Goal: Task Accomplishment & Management: Manage account settings

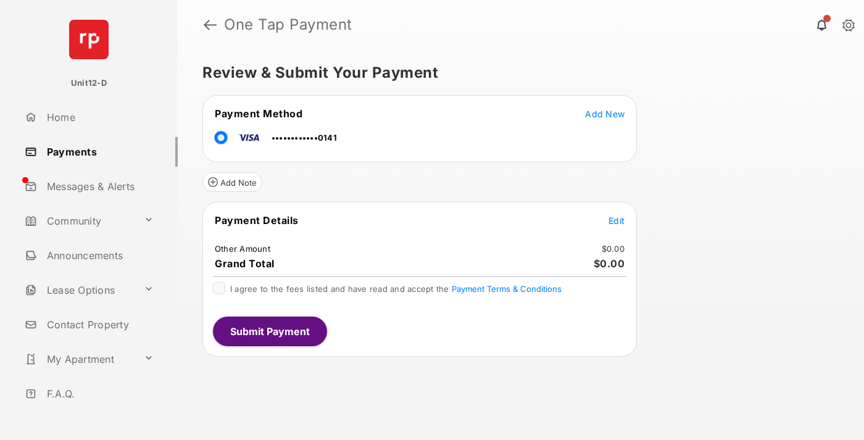
click at [617, 220] on span "Edit" at bounding box center [617, 220] width 16 height 10
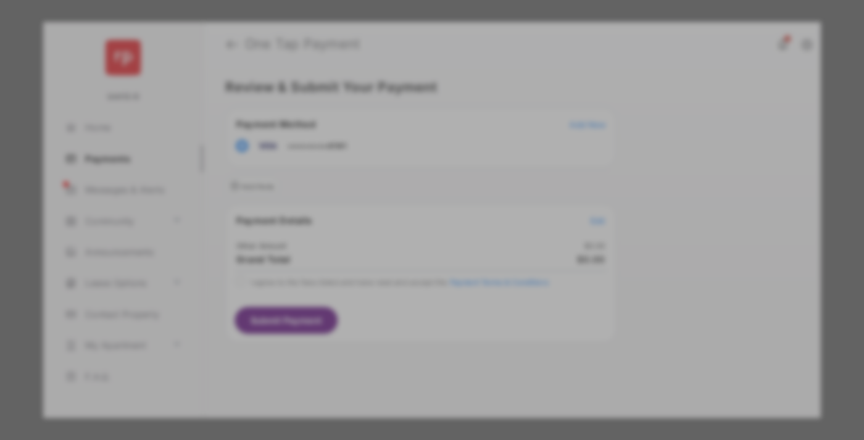
click at [409, 207] on div "Other Amount" at bounding box center [409, 208] width 200 height 21
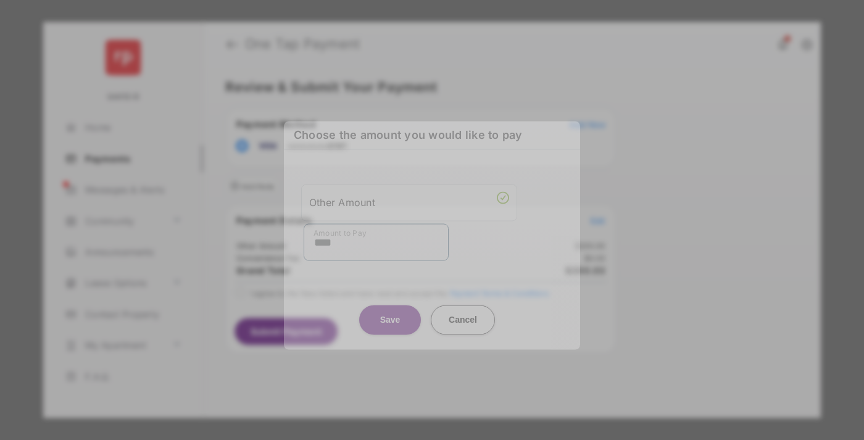
type input "****"
click at [390, 316] on button "Save" at bounding box center [390, 320] width 62 height 30
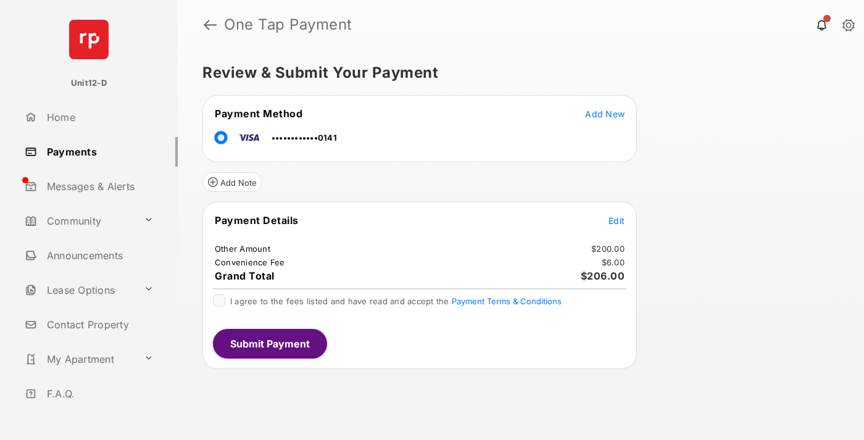
click at [617, 220] on span "Edit" at bounding box center [617, 220] width 16 height 10
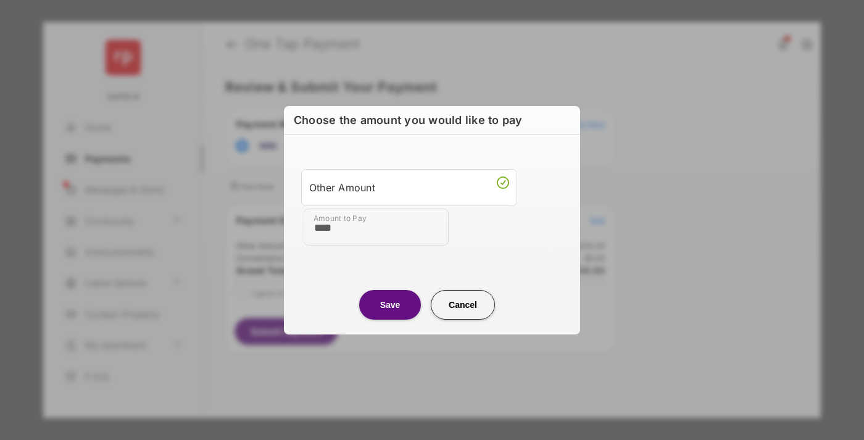
click at [390, 304] on button "Save" at bounding box center [390, 305] width 62 height 30
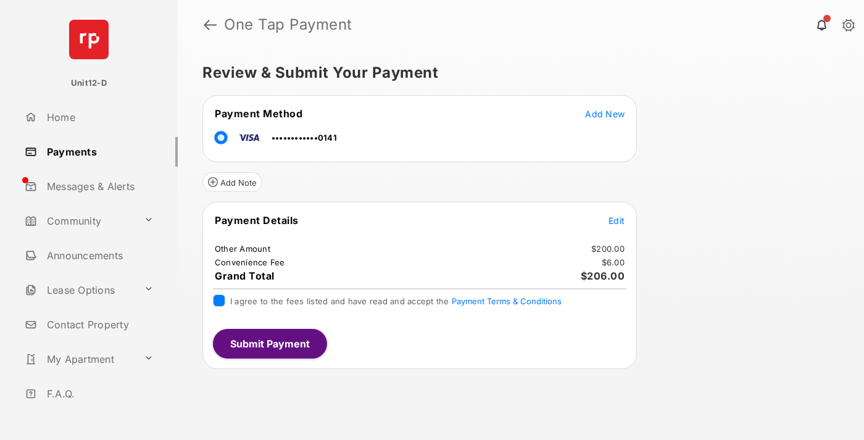
click at [269, 343] on button "Submit Payment" at bounding box center [270, 344] width 114 height 30
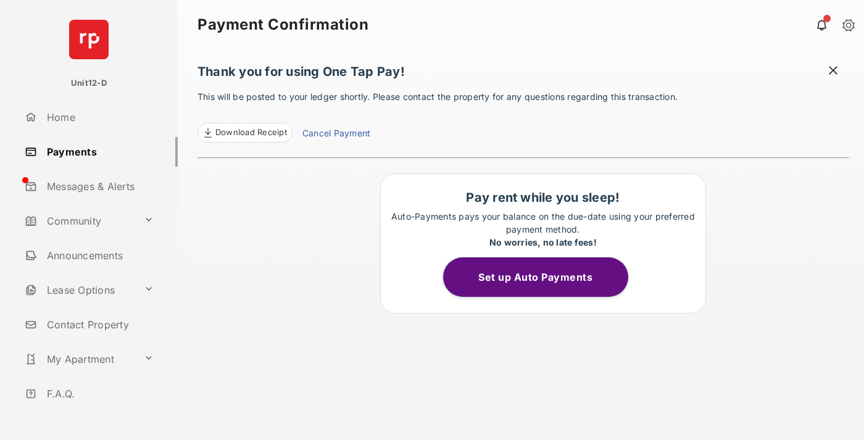
click at [543, 277] on button "Set up Auto Payments" at bounding box center [535, 277] width 185 height 40
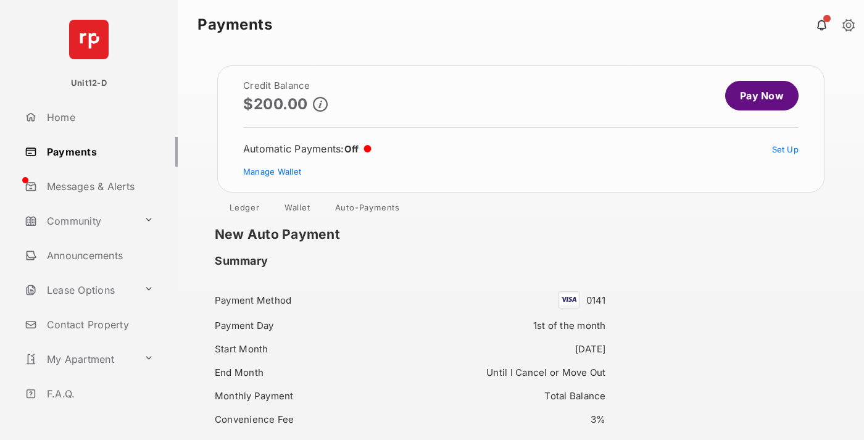
scroll to position [106, 0]
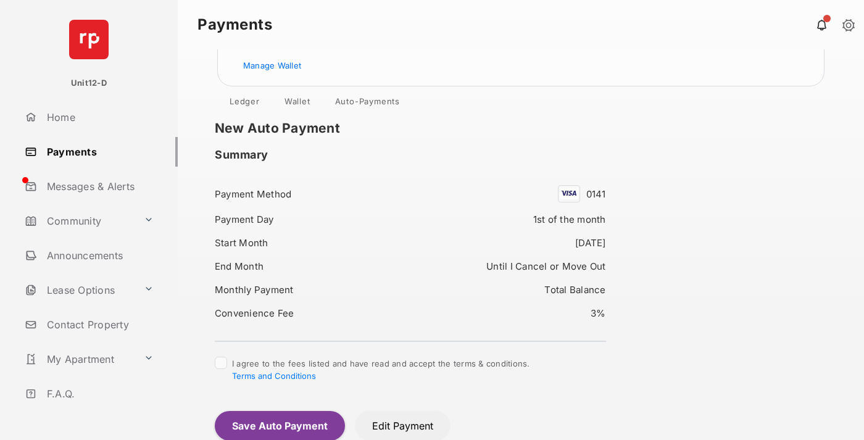
click at [279, 425] on button "Save Auto Payment" at bounding box center [280, 426] width 130 height 30
